Goal: Task Accomplishment & Management: Use online tool/utility

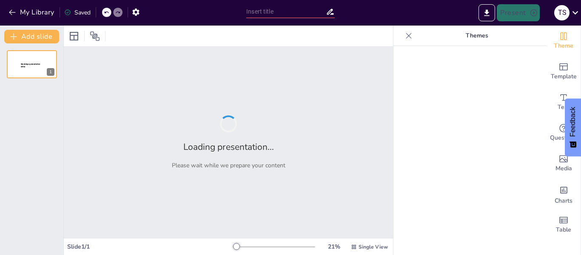
type input "New Sendsteps"
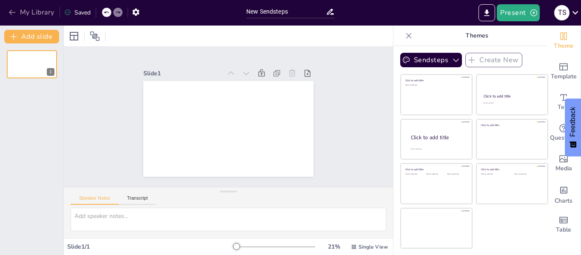
click at [9, 9] on icon "button" at bounding box center [12, 12] width 9 height 9
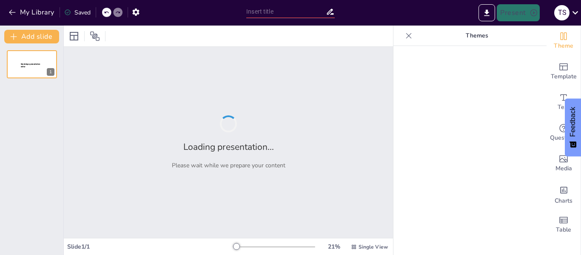
type input "New Sendsteps"
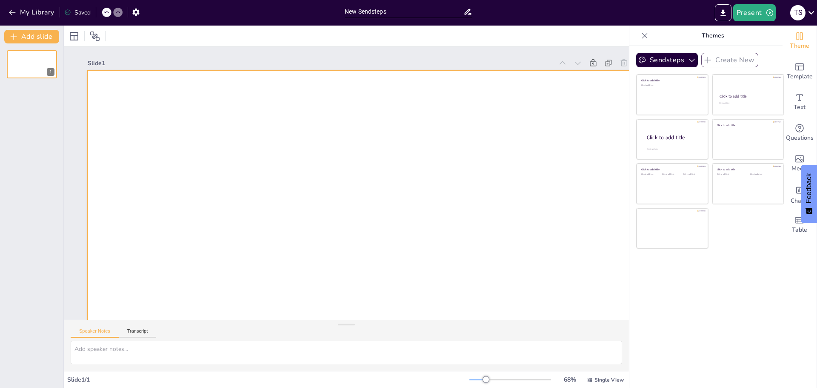
drag, startPoint x: 794, startPoint y: 134, endPoint x: 309, endPoint y: 134, distance: 484.4
click at [309, 134] on div "Document fonts Popular fonts Lato Montserrat Open Sans [PERSON_NAME] Poppins Ra…" at bounding box center [408, 207] width 817 height 362
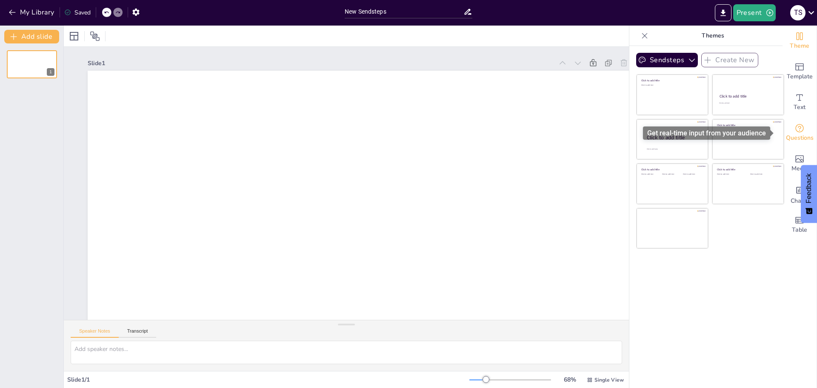
click at [581, 132] on div "Questions" at bounding box center [800, 132] width 34 height 31
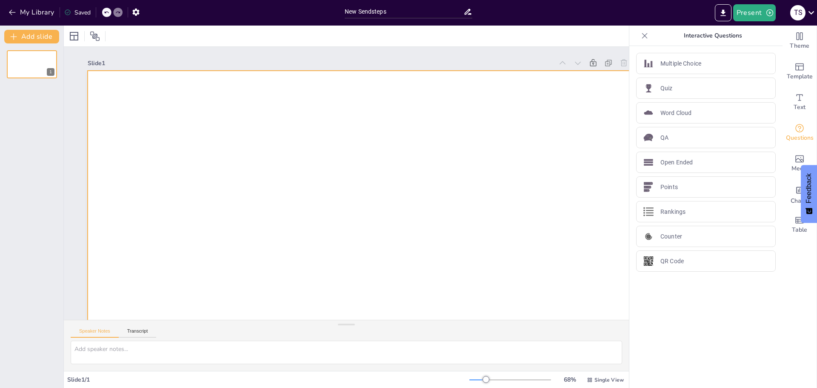
drag, startPoint x: 652, startPoint y: 66, endPoint x: 153, endPoint y: 163, distance: 508.5
click at [153, 163] on div "Document fonts Popular fonts Lato Montserrat Open Sans [PERSON_NAME] Poppins Ra…" at bounding box center [408, 207] width 817 height 362
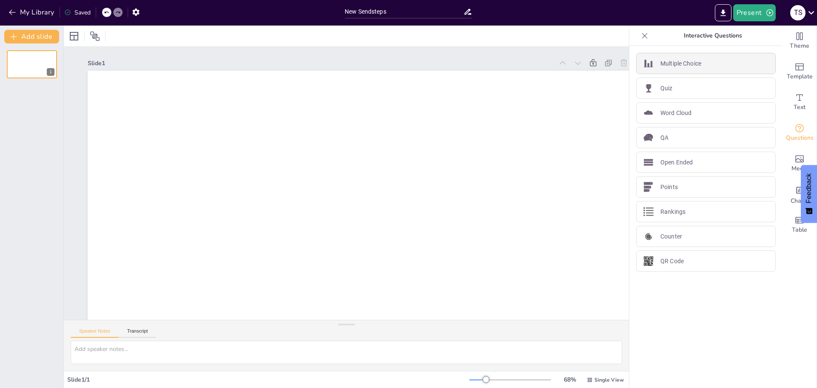
click at [581, 61] on p "Multiple Choice" at bounding box center [681, 63] width 41 height 9
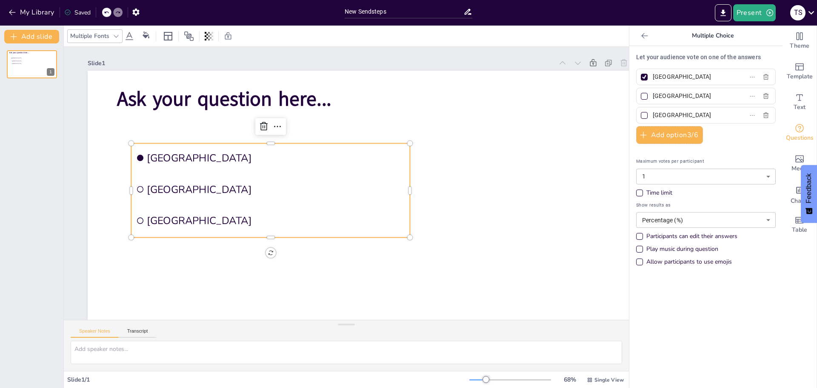
click at [581, 59] on p "Let your audience vote on one of the answers" at bounding box center [706, 57] width 140 height 9
click at [581, 57] on p "Let your audience vote on one of the answers" at bounding box center [706, 57] width 140 height 9
click at [581, 56] on p "Let your audience vote on one of the answers" at bounding box center [706, 57] width 140 height 9
drag, startPoint x: 667, startPoint y: 56, endPoint x: 667, endPoint y: 64, distance: 7.7
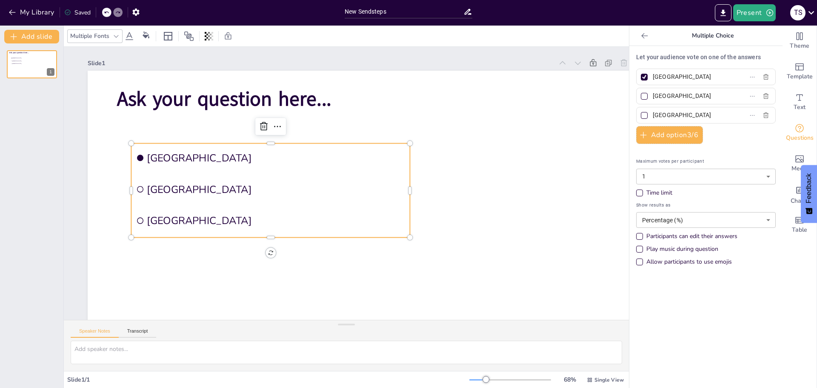
click at [581, 57] on p "Let your audience vote on one of the answers" at bounding box center [706, 57] width 140 height 9
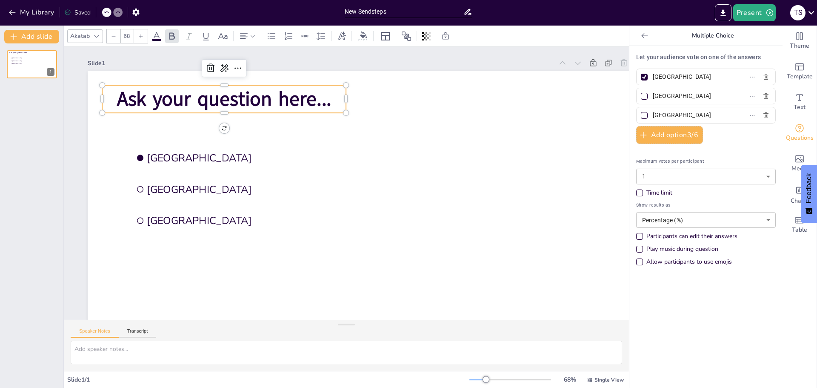
click at [206, 98] on span "Ask your question here..." at bounding box center [224, 99] width 215 height 27
click at [206, 98] on span "Ask your question here..." at bounding box center [269, 56] width 207 height 112
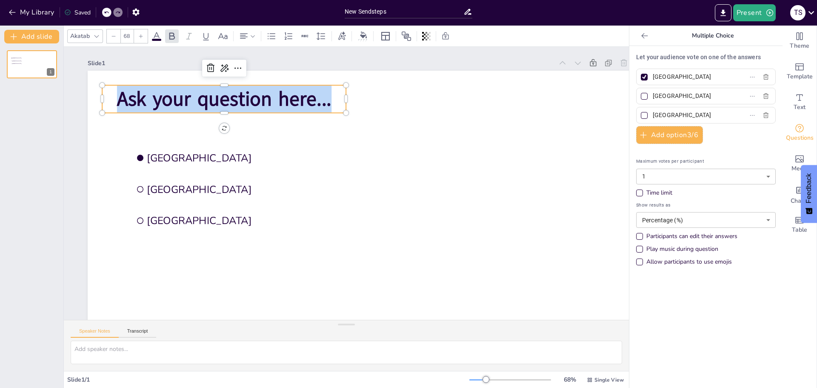
click at [206, 98] on span "Ask your question here..." at bounding box center [234, 86] width 216 height 49
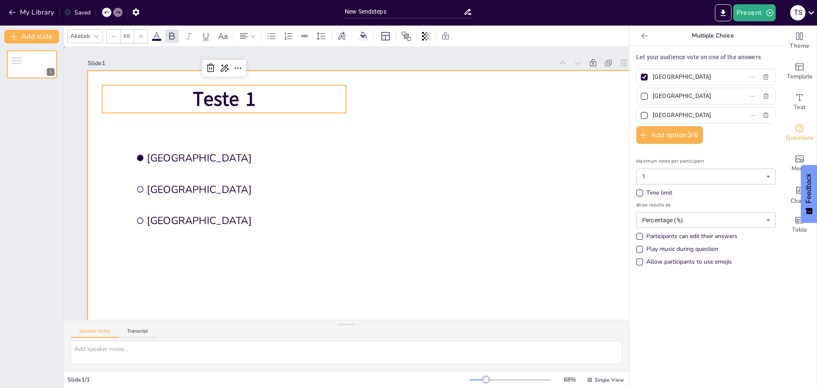
click at [453, 220] on div at bounding box center [357, 230] width 611 height 423
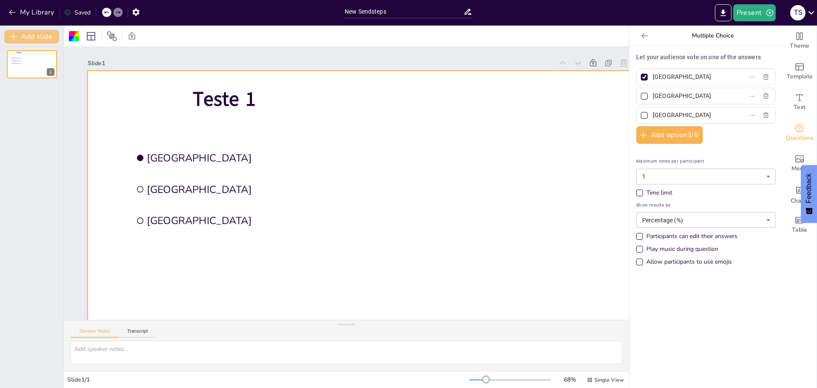
click at [36, 38] on button "Add slide" at bounding box center [31, 37] width 55 height 14
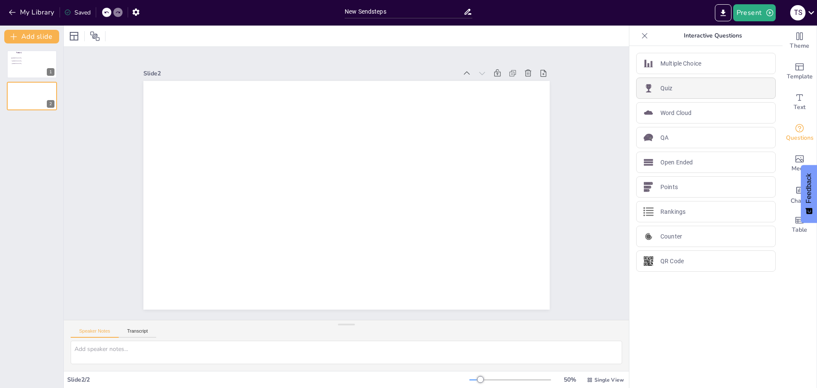
click at [581, 89] on p "Quiz" at bounding box center [667, 88] width 12 height 9
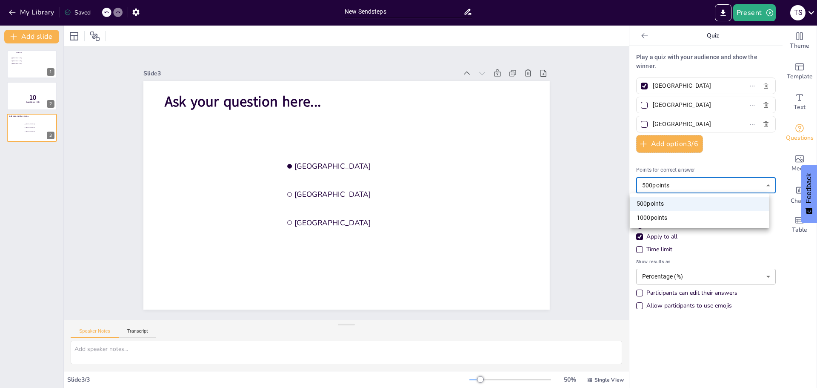
click at [581, 190] on body "My Library Saved New Sendsteps Present T S Document fonts Akatab Popular fonts …" at bounding box center [408, 194] width 817 height 388
click at [581, 190] on div at bounding box center [408, 194] width 817 height 388
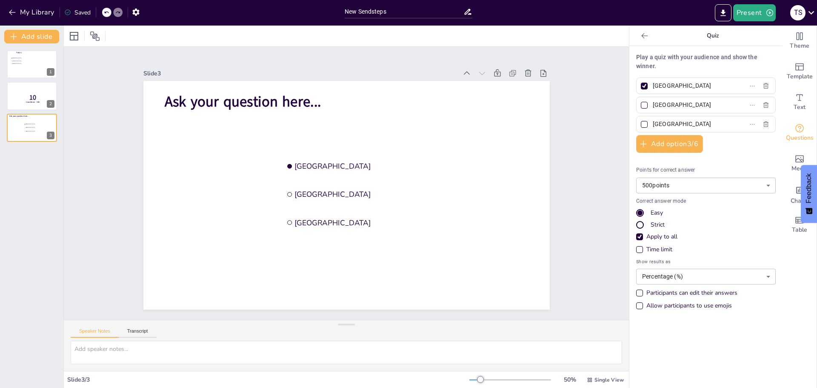
click at [581, 35] on icon at bounding box center [645, 35] width 9 height 9
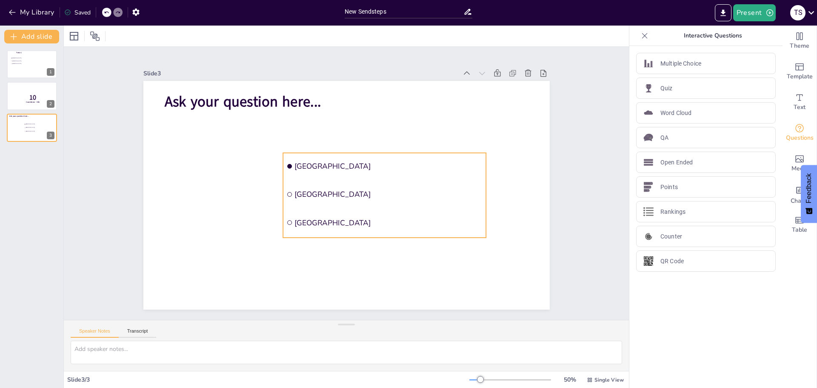
click at [313, 154] on li "[GEOGRAPHIC_DATA]" at bounding box center [386, 170] width 205 height 48
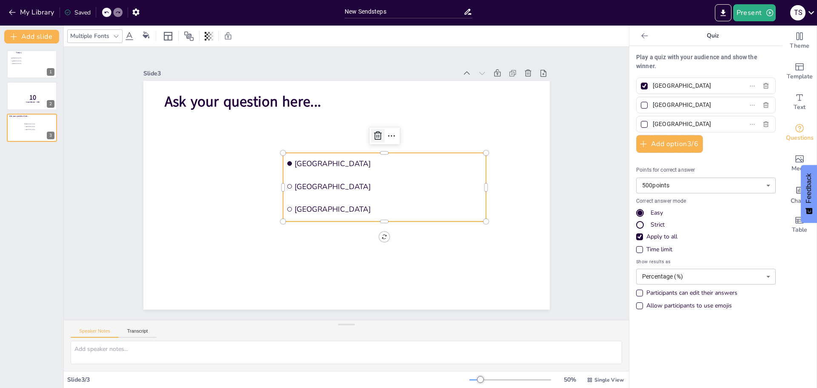
drag, startPoint x: 367, startPoint y: 131, endPoint x: 340, endPoint y: 131, distance: 26.8
click at [375, 132] on div at bounding box center [382, 139] width 15 height 15
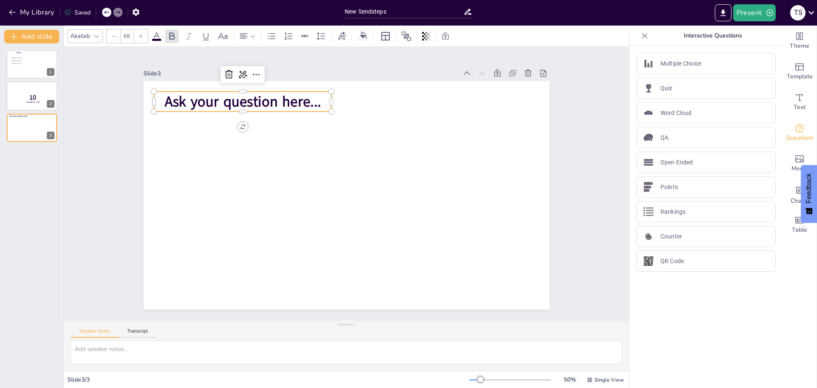
click at [260, 97] on span "Ask your question here..." at bounding box center [251, 91] width 157 height 36
click at [248, 58] on icon at bounding box center [254, 52] width 12 height 12
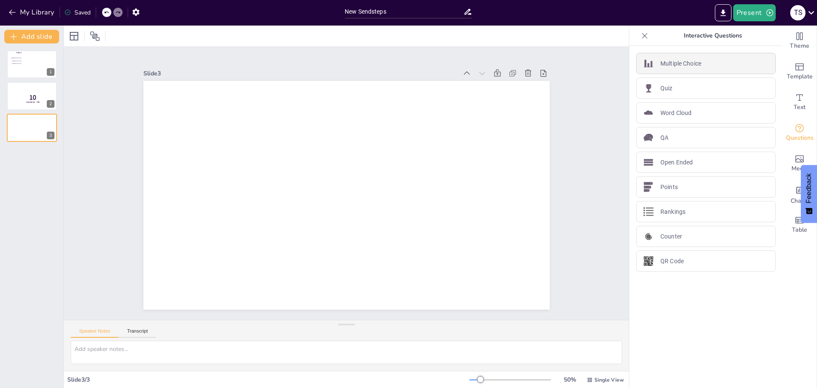
click at [581, 63] on p "Multiple Choice" at bounding box center [681, 63] width 41 height 9
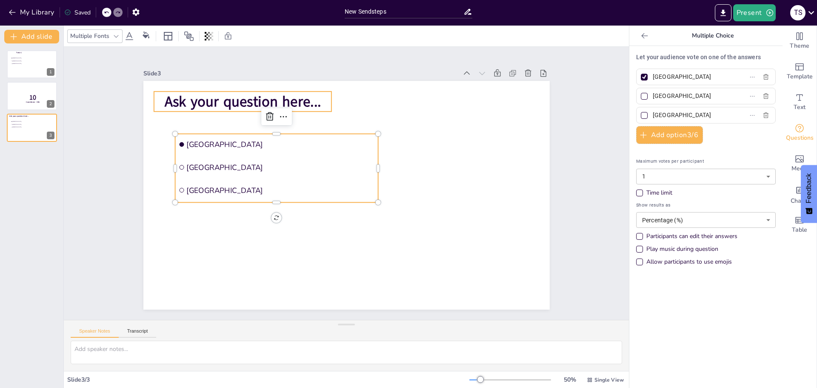
click at [249, 100] on span "Ask your question here..." at bounding box center [251, 91] width 157 height 36
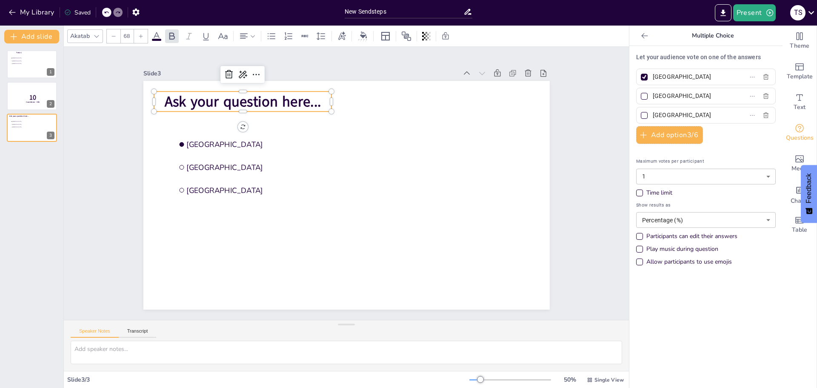
click at [249, 100] on span "Ask your question here..." at bounding box center [251, 91] width 157 height 36
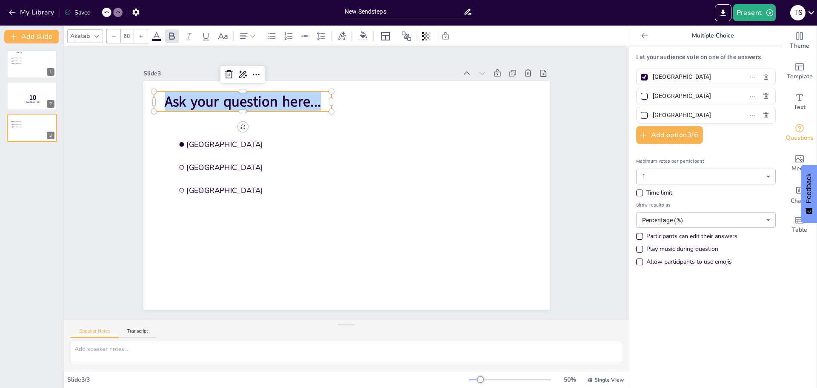
click at [249, 100] on span "Ask your question here..." at bounding box center [243, 102] width 156 height 20
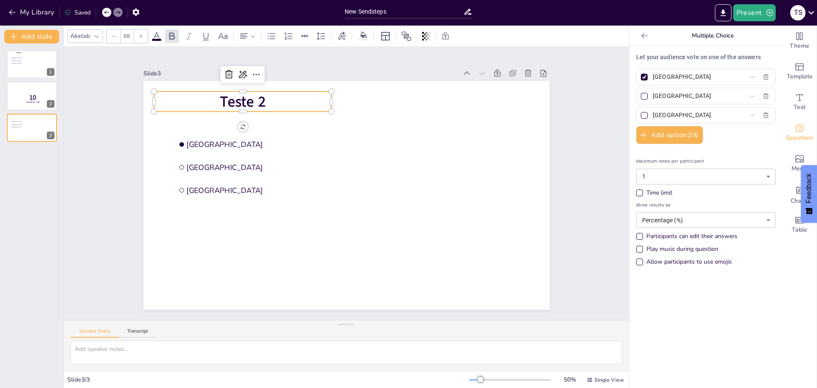
click at [581, 228] on div "Slide 1 Teste 1 [GEOGRAPHIC_DATA] [GEOGRAPHIC_DATA] [GEOGRAPHIC_DATA] Slide 2 1…" at bounding box center [346, 183] width 591 height 330
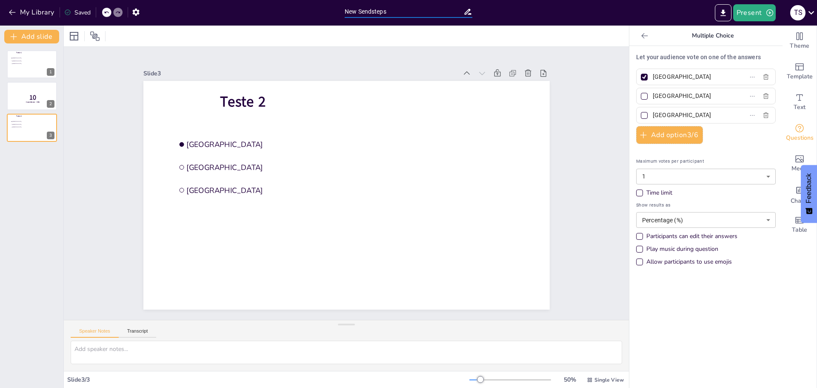
click at [372, 11] on input "New Sendsteps" at bounding box center [404, 12] width 119 height 12
type input "teste"
click at [77, 143] on div "Slide 1 Teste 1 [GEOGRAPHIC_DATA] [GEOGRAPHIC_DATA] [GEOGRAPHIC_DATA] Slide 2 1…" at bounding box center [346, 183] width 591 height 330
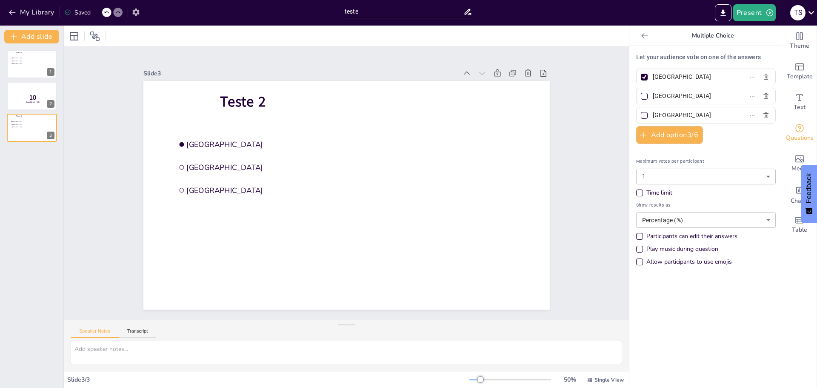
click at [136, 13] on icon "button" at bounding box center [136, 12] width 9 height 9
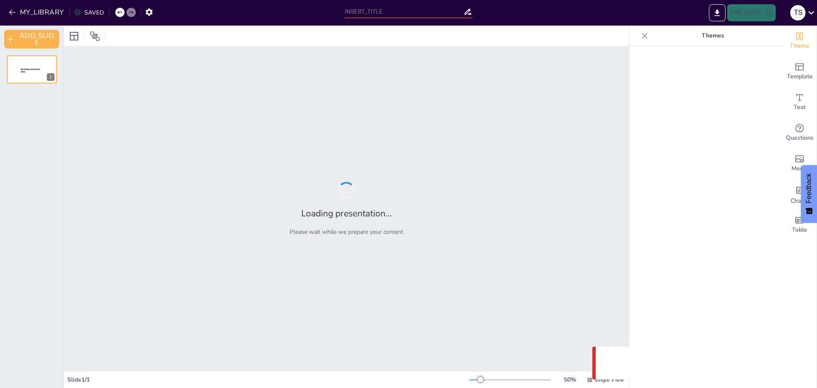
type input "teste"
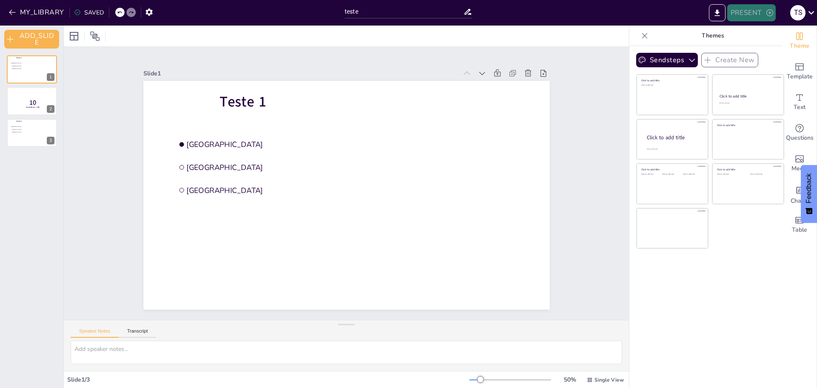
click at [744, 11] on button "PRESENT" at bounding box center [751, 12] width 49 height 17
click at [757, 32] on li "PREVIEW_PRESENTATION" at bounding box center [768, 32] width 83 height 14
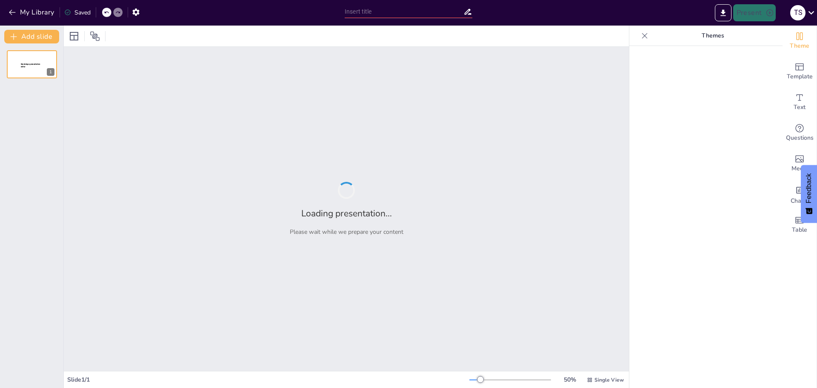
type input "teste"
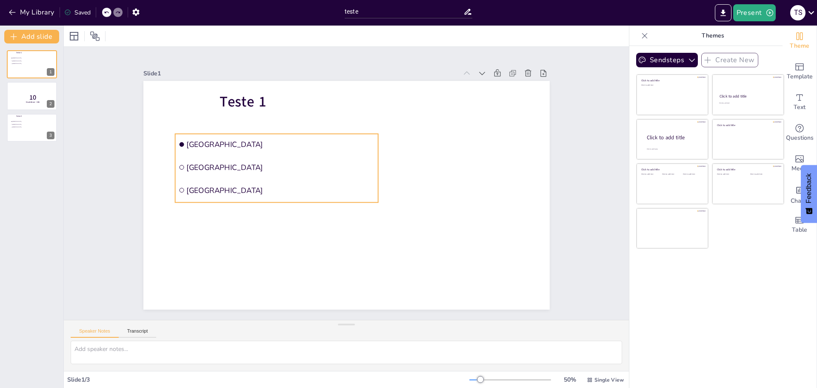
click at [309, 156] on li "[GEOGRAPHIC_DATA]" at bounding box center [281, 153] width 203 height 63
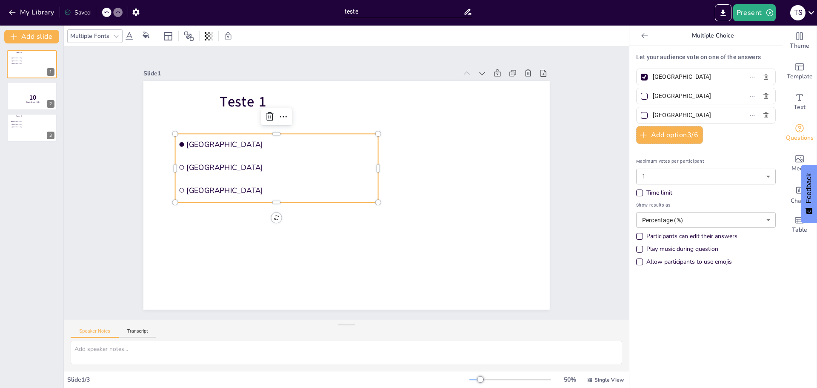
click at [642, 77] on div at bounding box center [644, 77] width 4 height 4
click at [653, 77] on input "[GEOGRAPHIC_DATA]" at bounding box center [692, 77] width 79 height 12
checkbox input "false"
click at [30, 92] on p "10" at bounding box center [33, 96] width 23 height 9
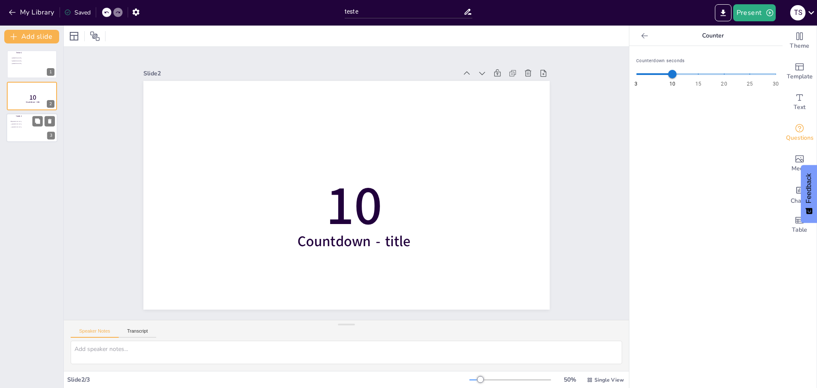
click at [28, 126] on span "[GEOGRAPHIC_DATA]" at bounding box center [24, 126] width 24 height 1
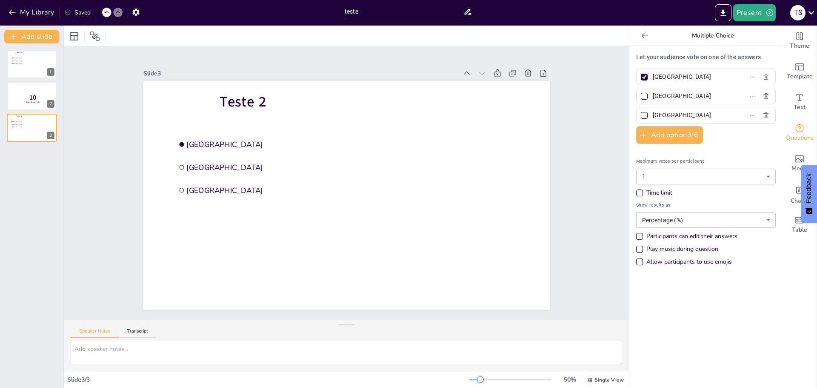
click at [642, 77] on div at bounding box center [644, 77] width 4 height 4
click at [653, 77] on input "[GEOGRAPHIC_DATA]" at bounding box center [692, 77] width 79 height 12
checkbox input "false"
click at [567, 133] on div "Slide 1 Teste 1 [GEOGRAPHIC_DATA] [GEOGRAPHIC_DATA] [GEOGRAPHIC_DATA] Slide 2 1…" at bounding box center [346, 182] width 497 height 341
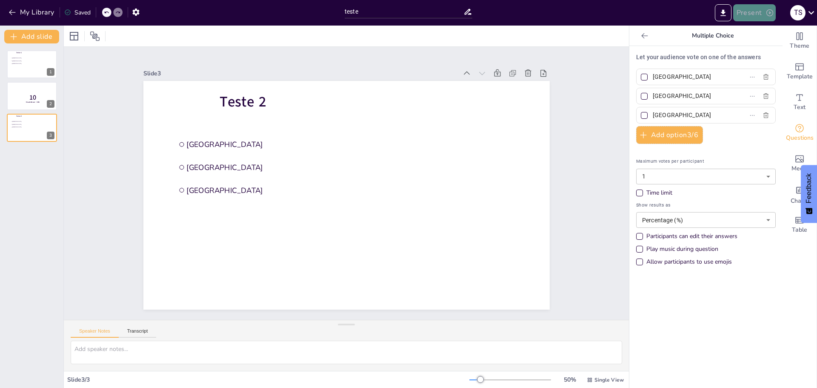
click at [766, 14] on icon "button" at bounding box center [770, 13] width 9 height 9
click at [755, 51] on li "Play presentation" at bounding box center [768, 53] width 68 height 14
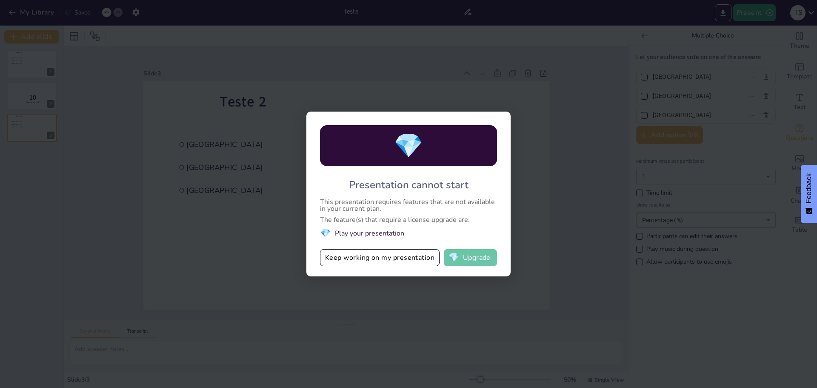
click at [492, 254] on button "💎 Upgrade" at bounding box center [470, 257] width 53 height 17
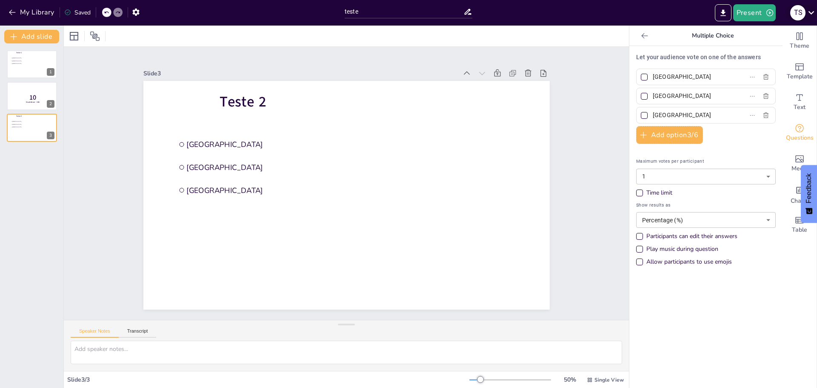
click at [809, 13] on icon at bounding box center [811, 12] width 11 height 11
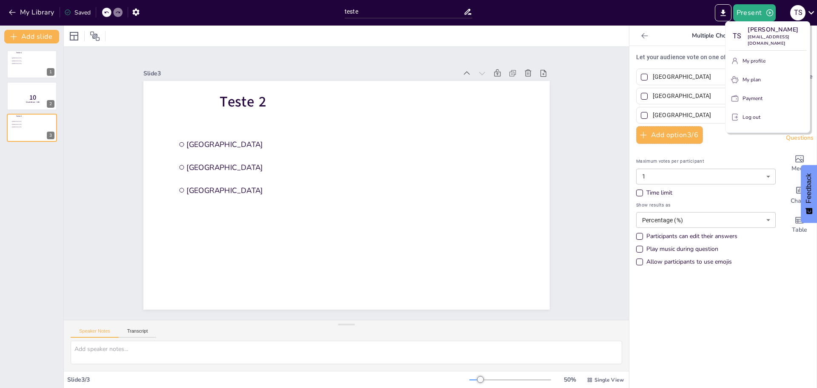
click at [38, 299] on div at bounding box center [408, 194] width 817 height 388
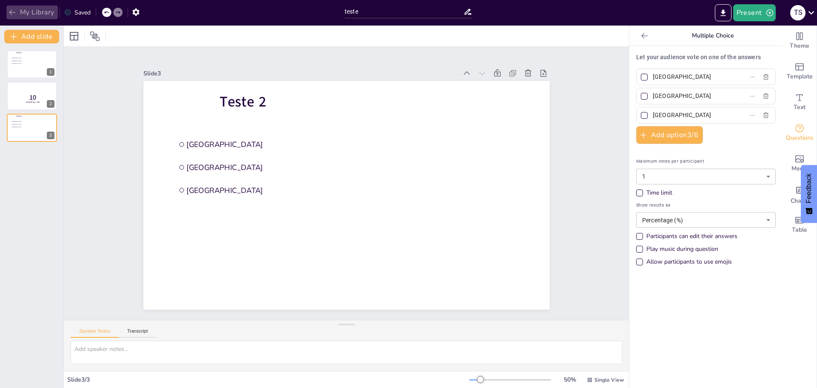
click at [37, 9] on button "My Library" at bounding box center [32, 13] width 52 height 14
